Goal: Find specific page/section: Find specific page/section

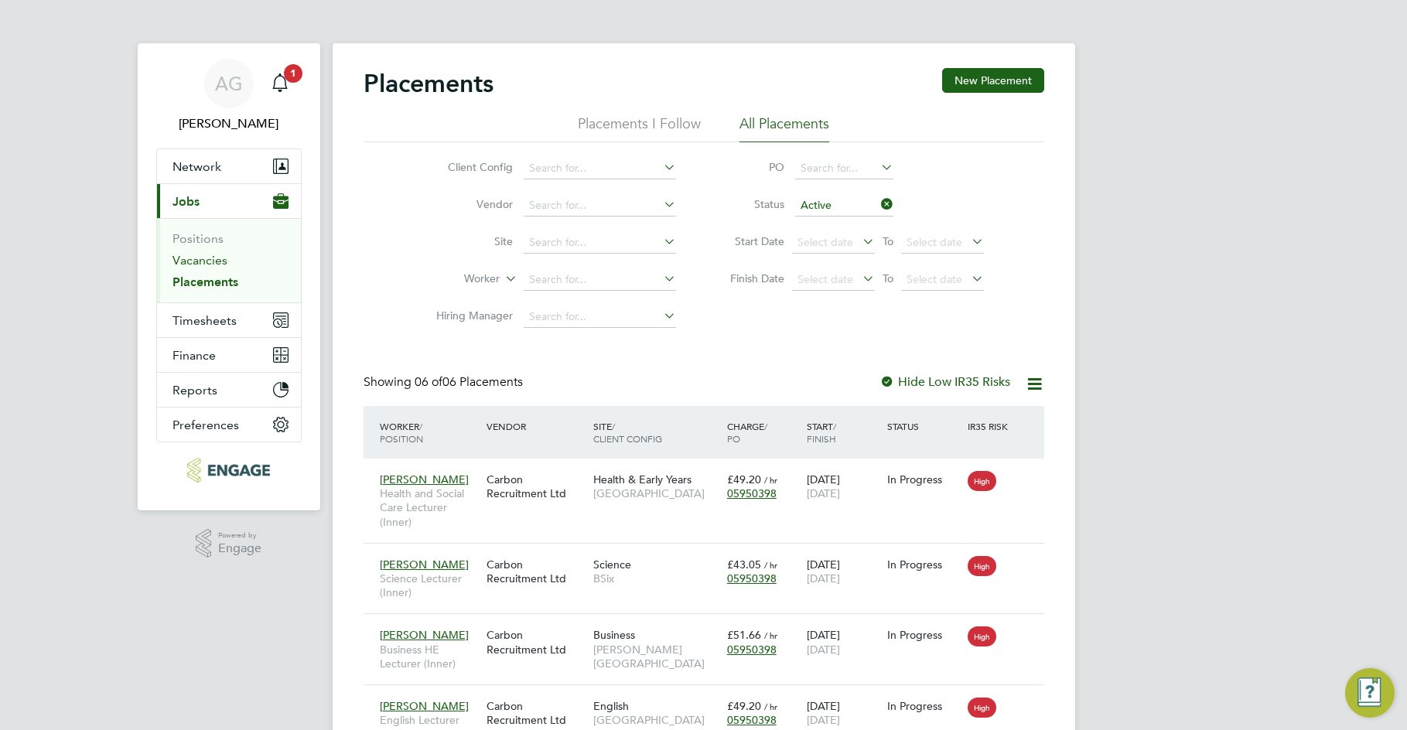
click at [204, 266] on link "Vacancies" at bounding box center [199, 260] width 55 height 15
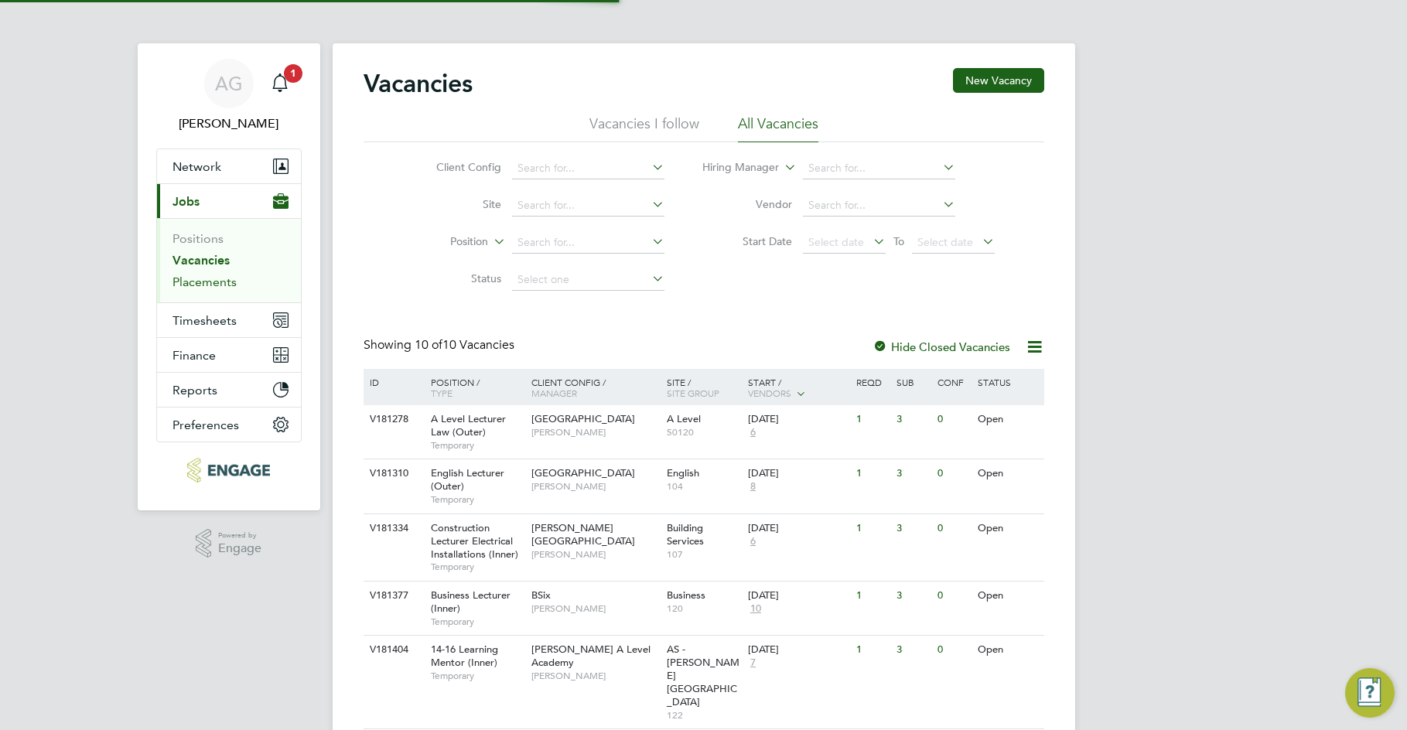
click at [206, 282] on link "Placements" at bounding box center [204, 282] width 64 height 15
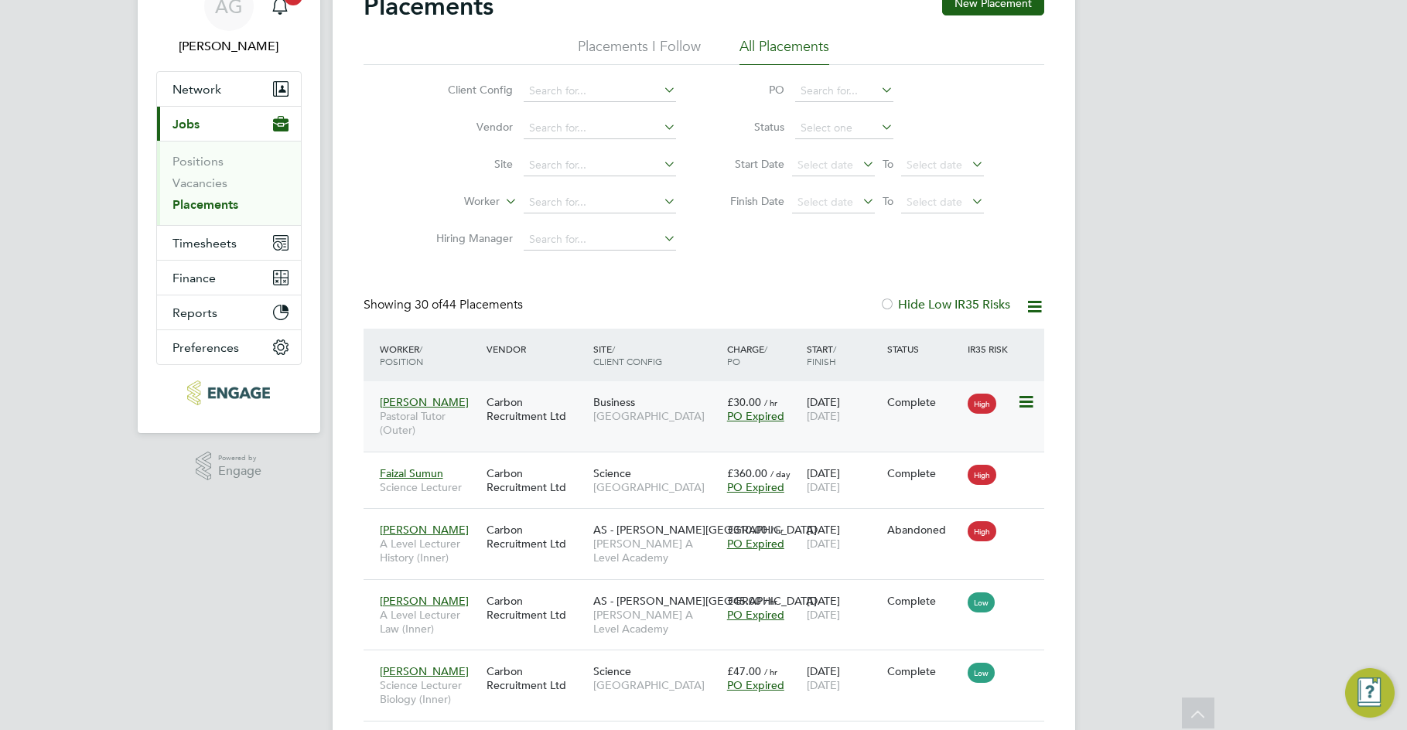
click at [439, 404] on div "[PERSON_NAME] Tutor (Outer)" at bounding box center [429, 416] width 107 height 58
